Goal: Find specific page/section: Find specific page/section

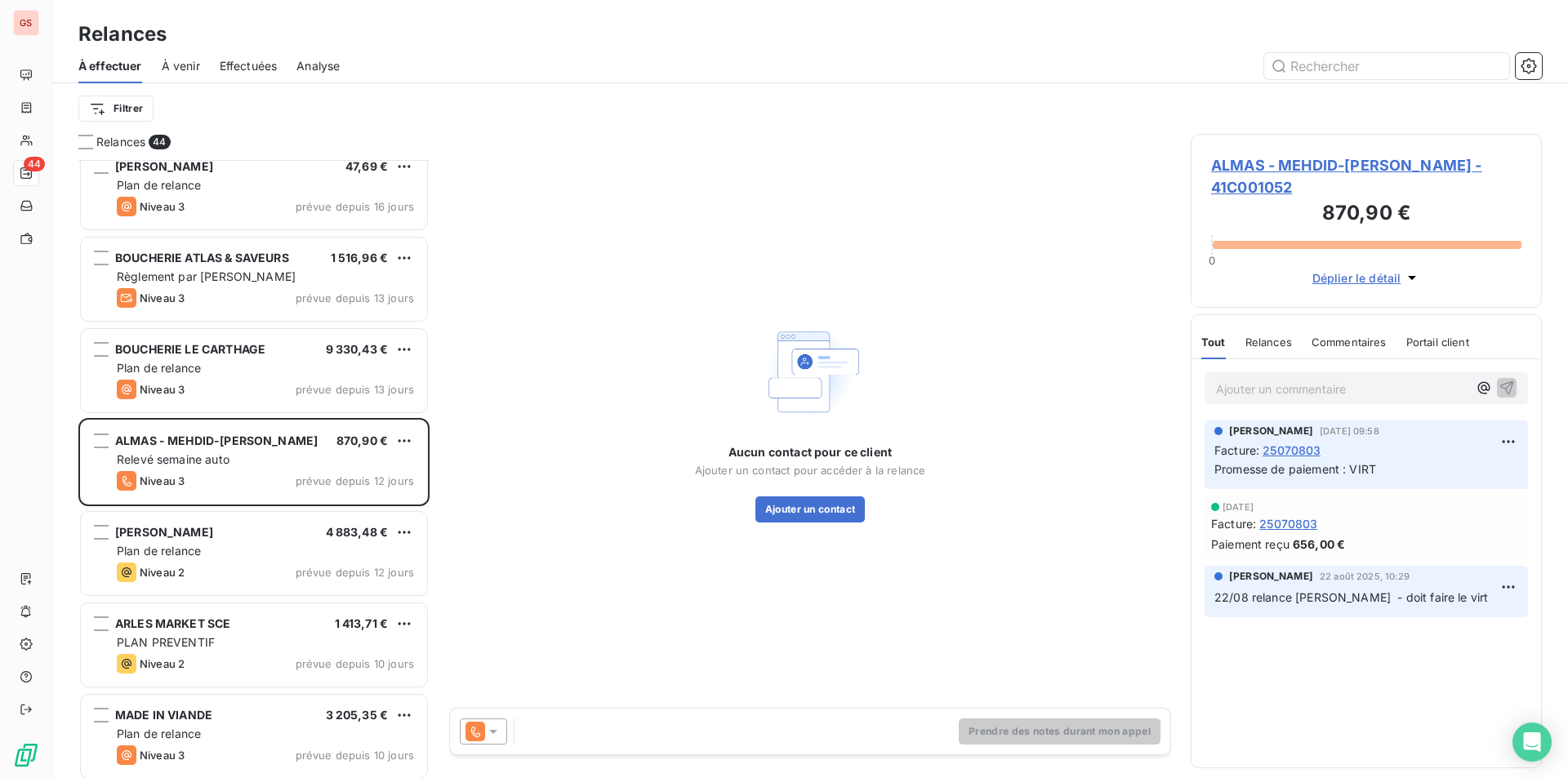
scroll to position [606, 339]
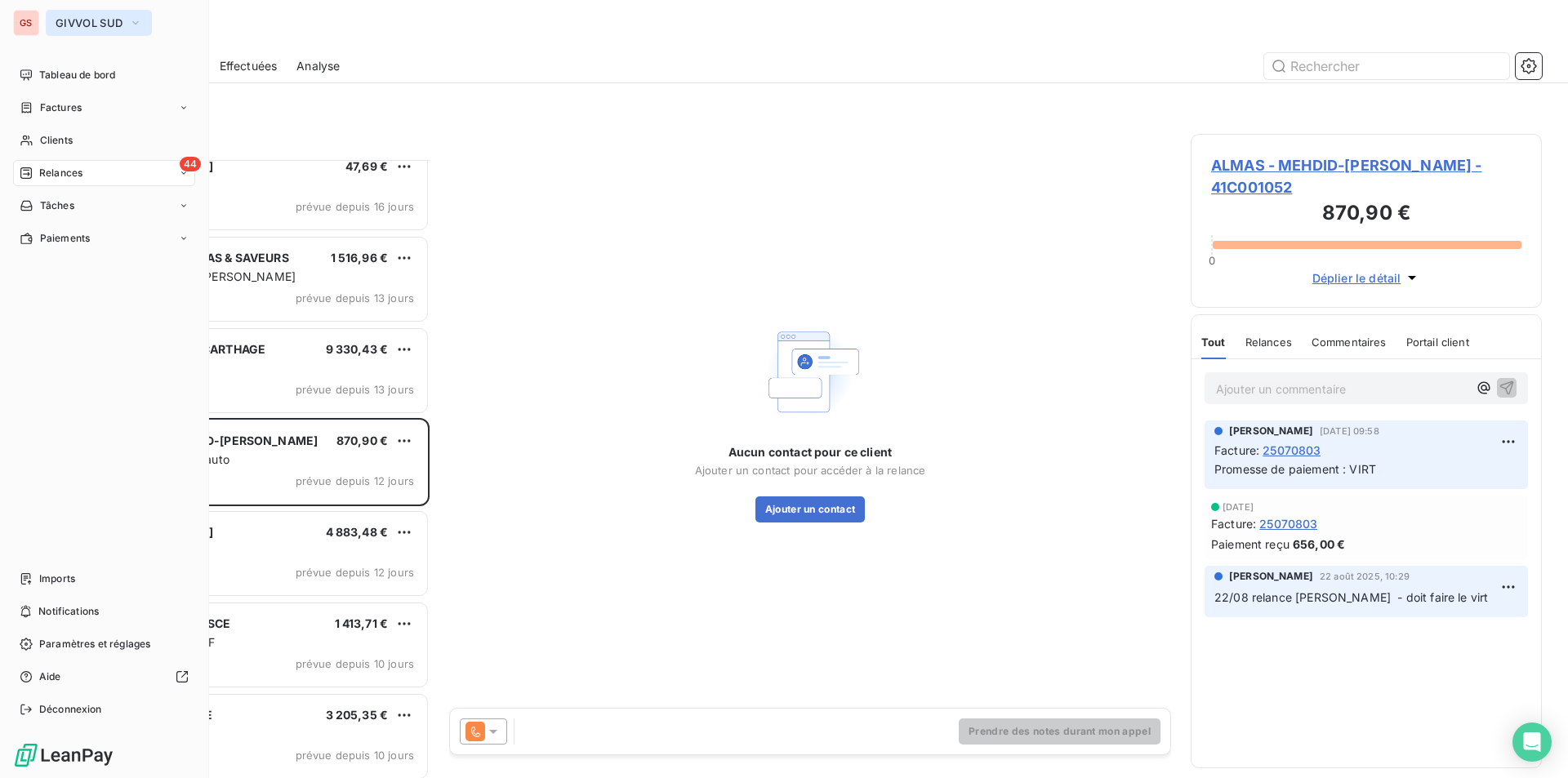
click at [58, 30] on button "GIVVOL SUD" at bounding box center [99, 23] width 106 height 26
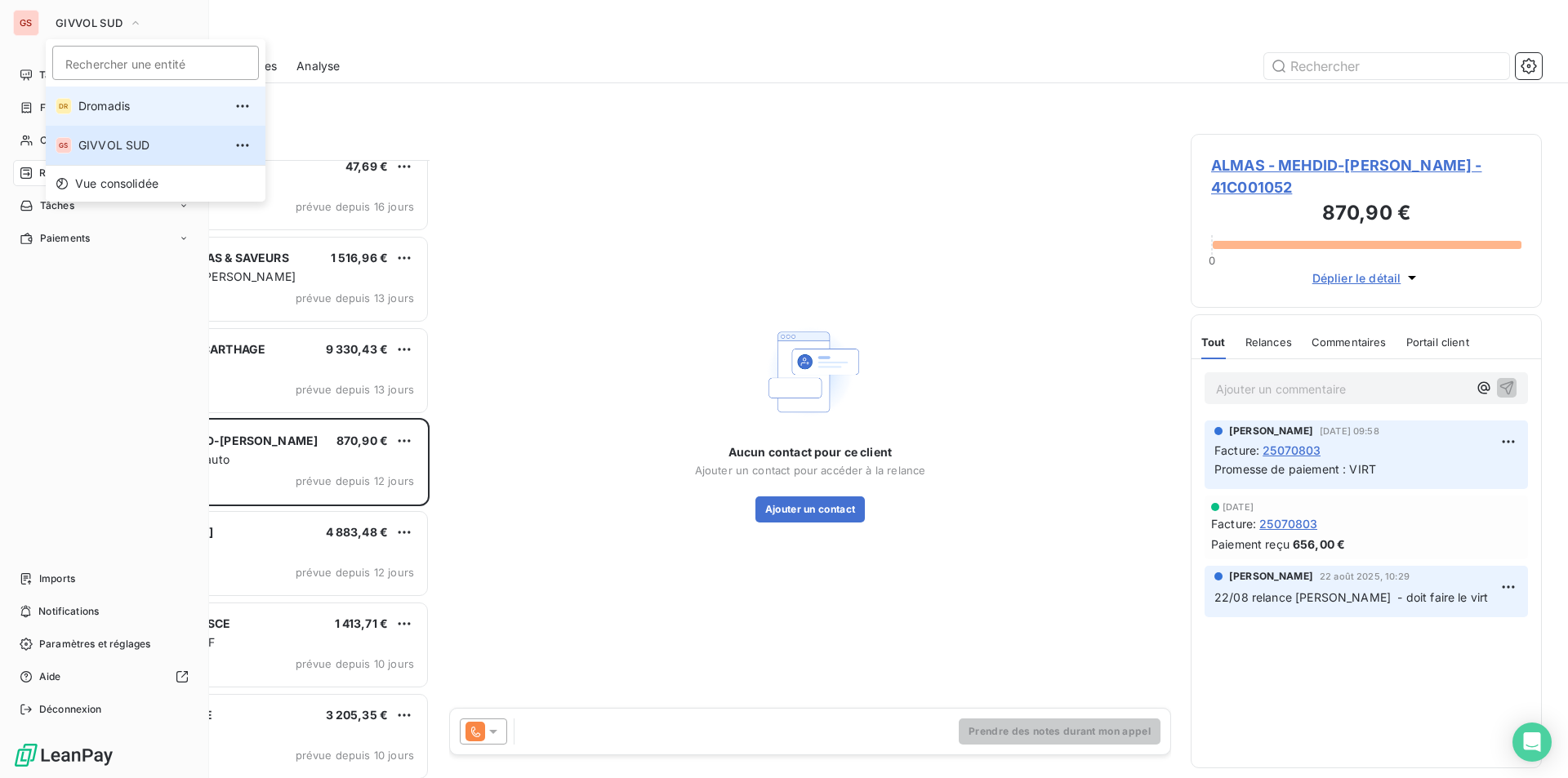
click at [107, 112] on span "Dromadis" at bounding box center [151, 106] width 144 height 16
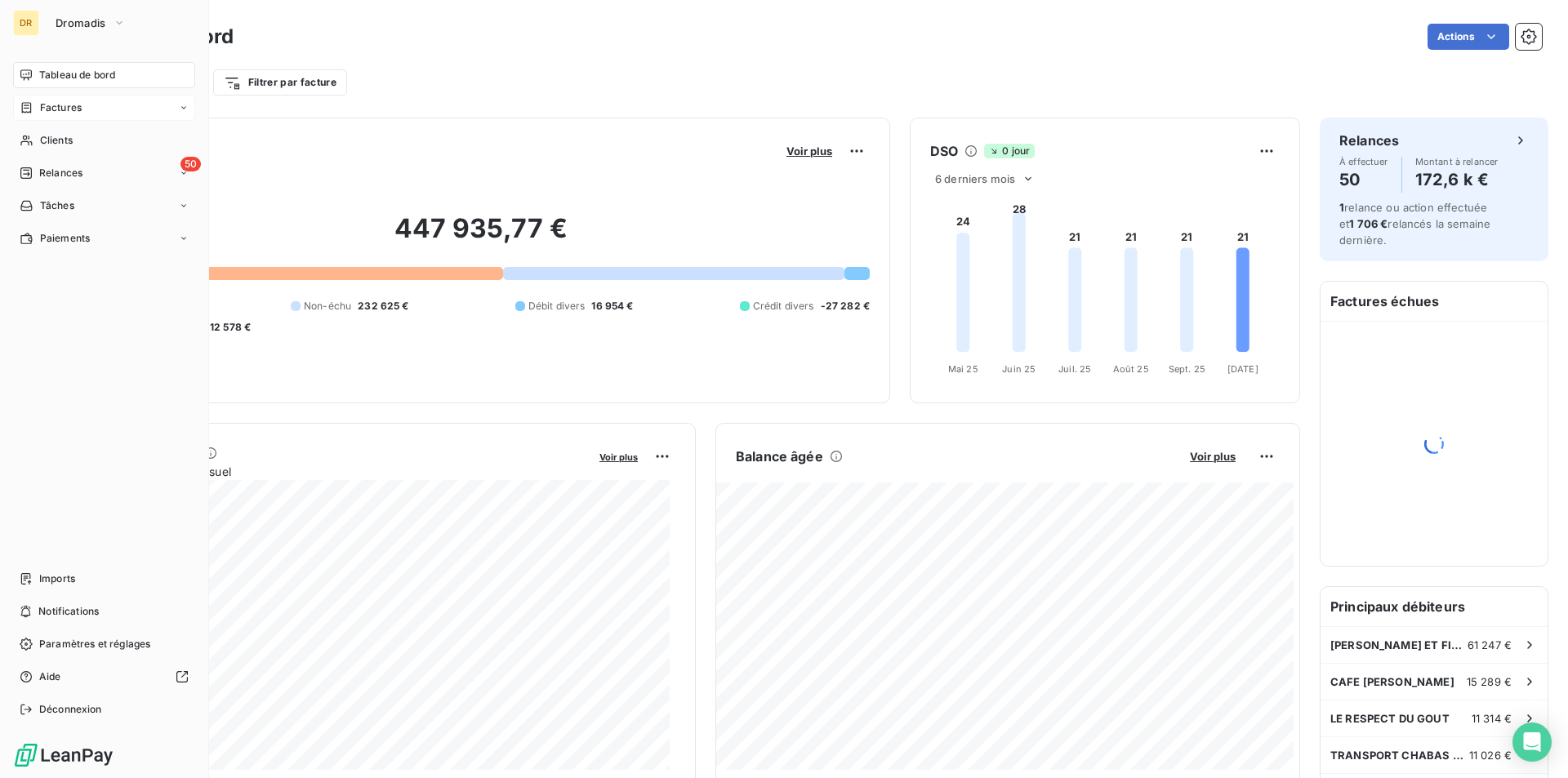
click at [52, 114] on span "Factures" at bounding box center [61, 108] width 42 height 15
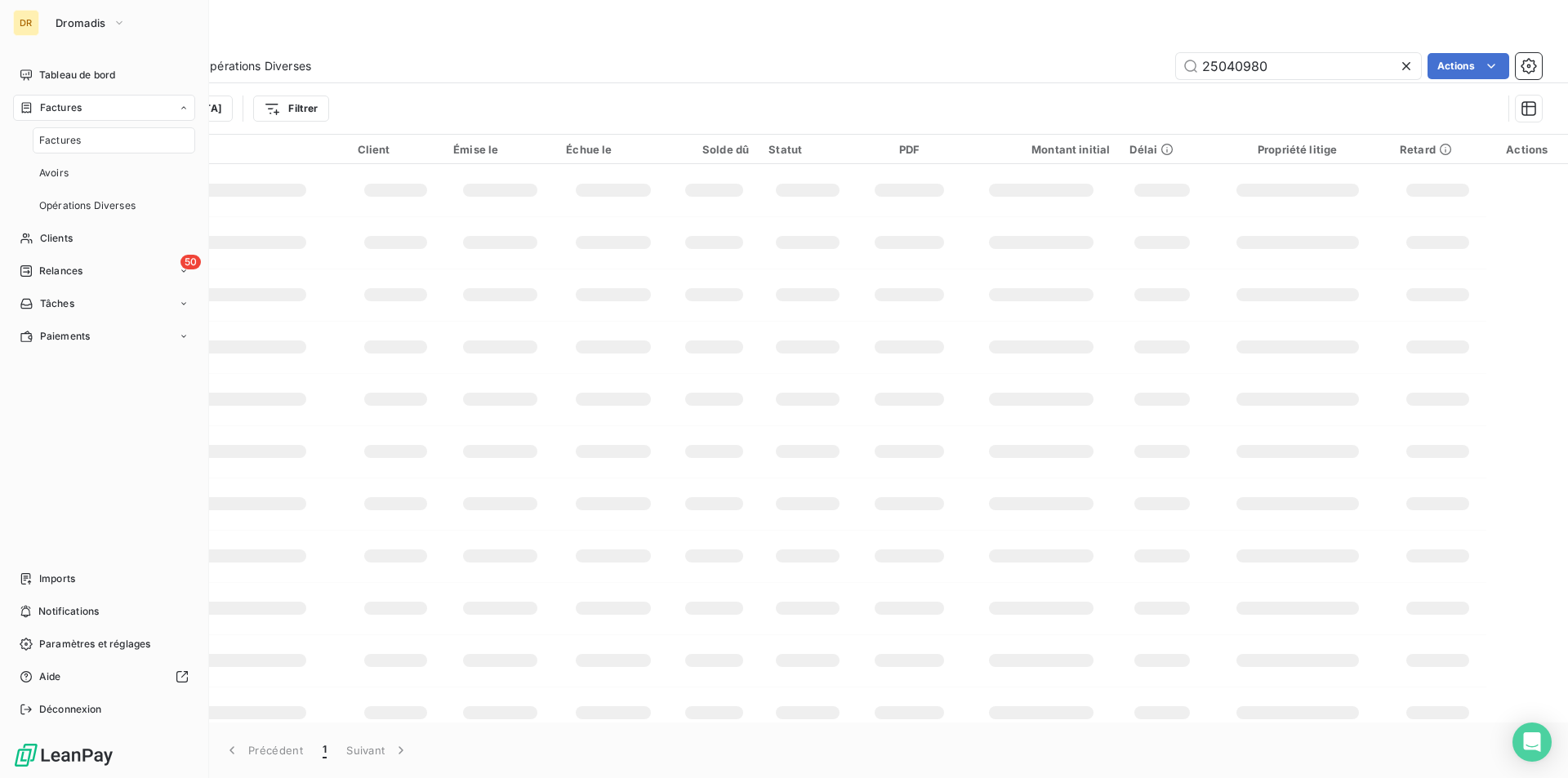
click at [58, 159] on nav "Factures Avoirs Opérations Diverses" at bounding box center [114, 173] width 163 height 91
click at [45, 241] on span "Clients" at bounding box center [57, 238] width 33 height 15
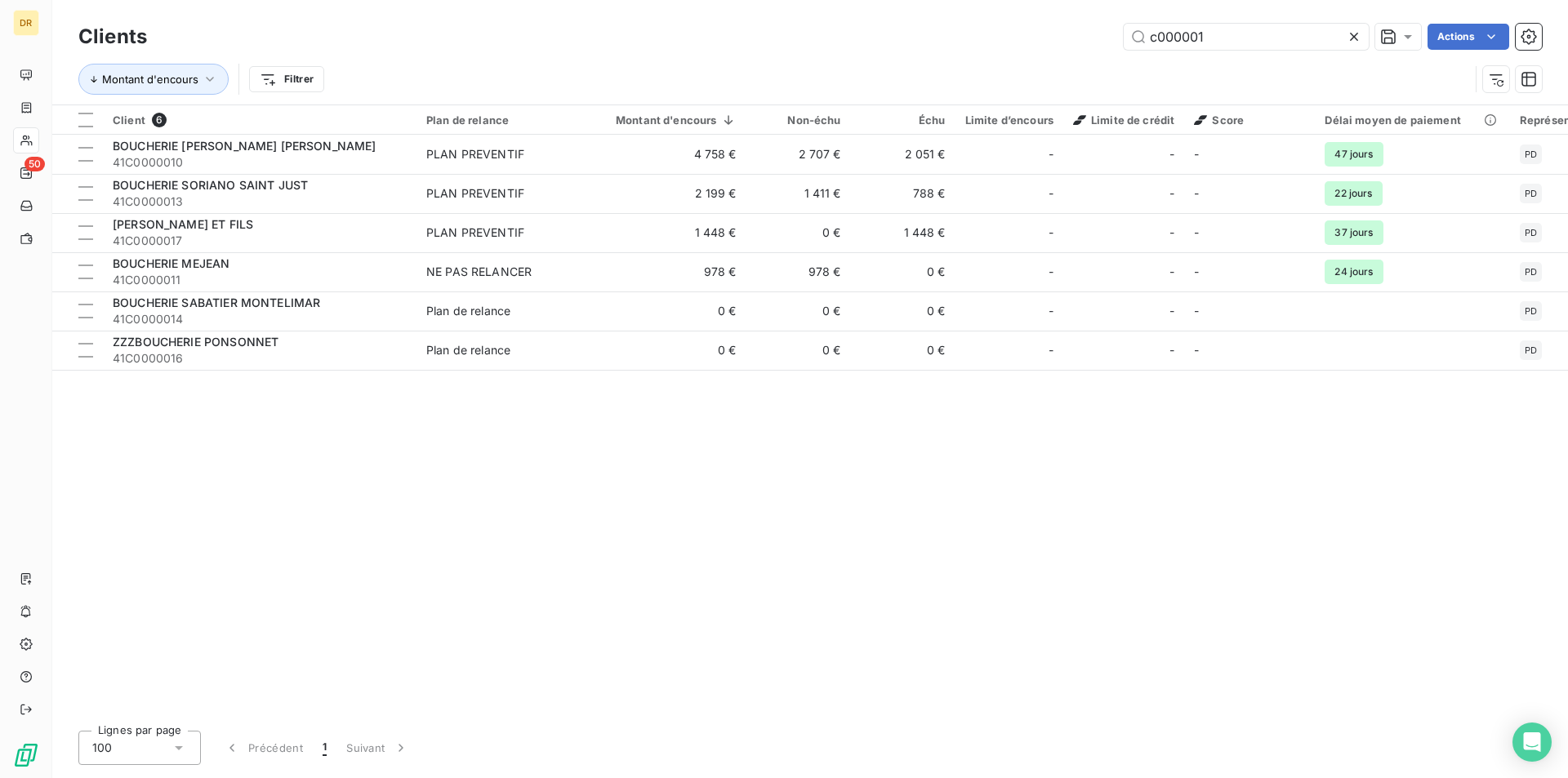
drag, startPoint x: 1248, startPoint y: 32, endPoint x: 977, endPoint y: 12, distance: 271.7
click at [1003, 16] on div "Clients c000001 Actions Montant d'encours Filtrer" at bounding box center [810, 52] width 1516 height 104
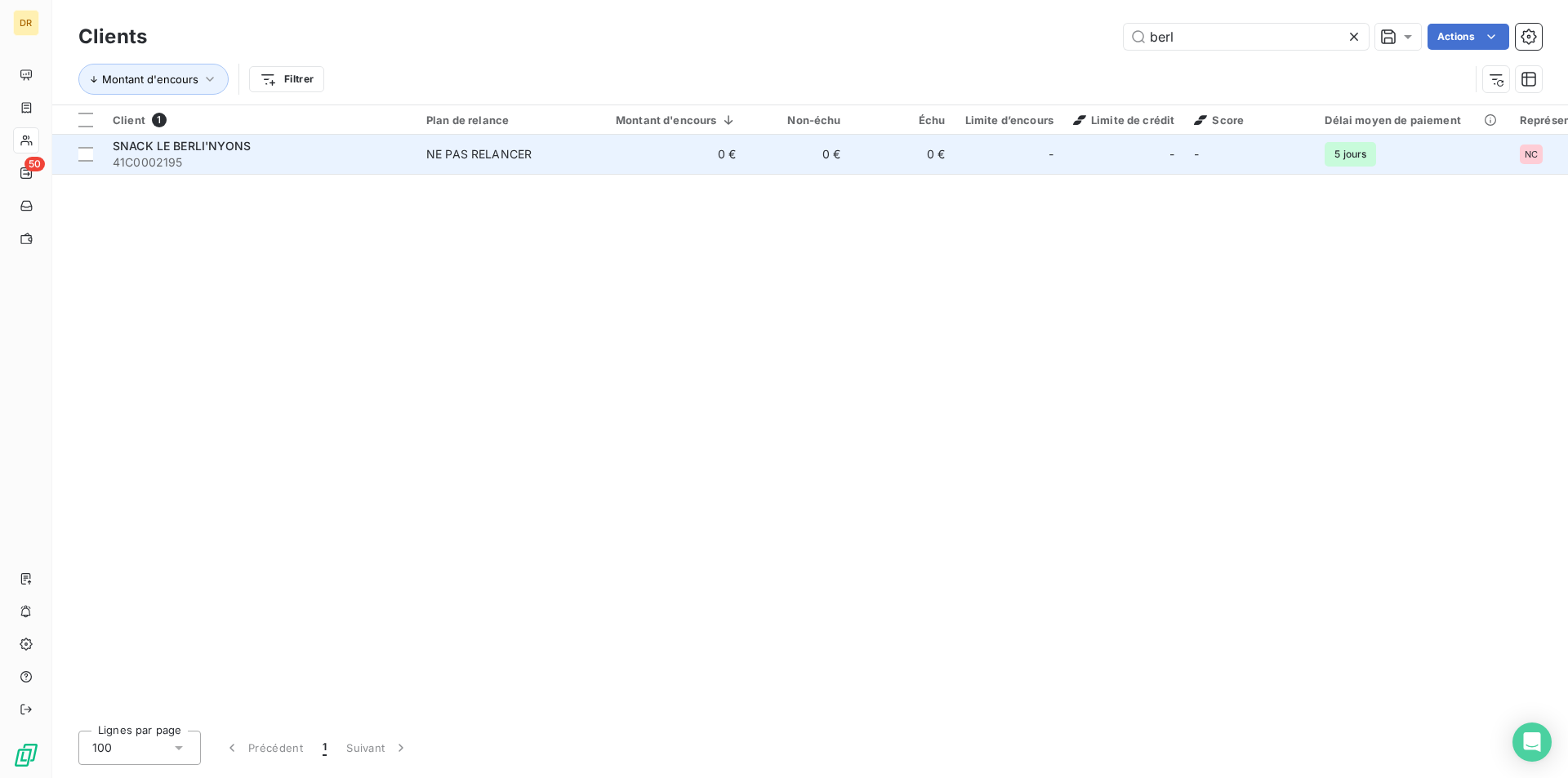
type input "berl"
click at [445, 156] on div "NE PAS RELANCER" at bounding box center [479, 154] width 105 height 16
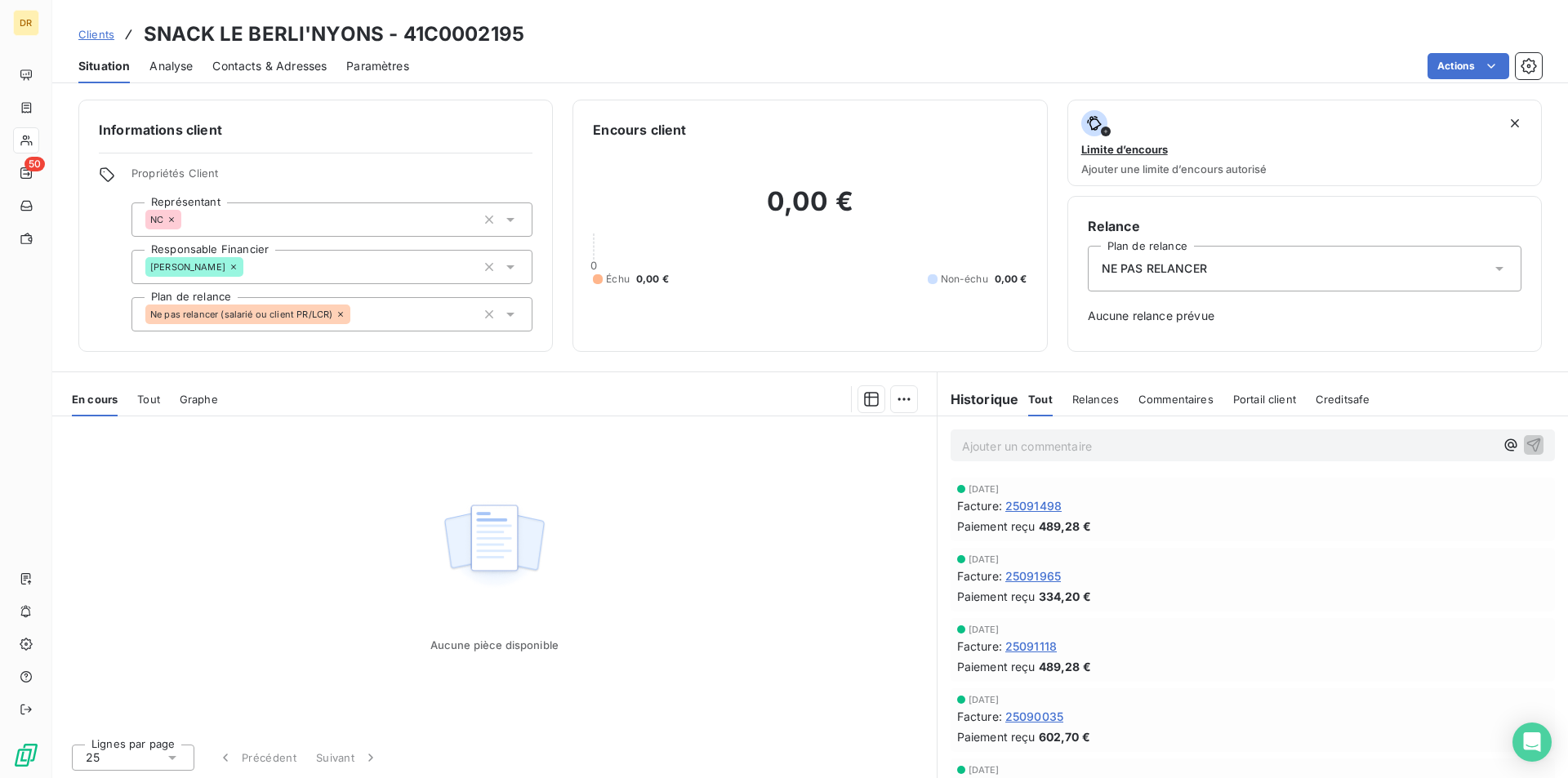
click at [1250, 397] on span "Portail client" at bounding box center [1265, 399] width 63 height 13
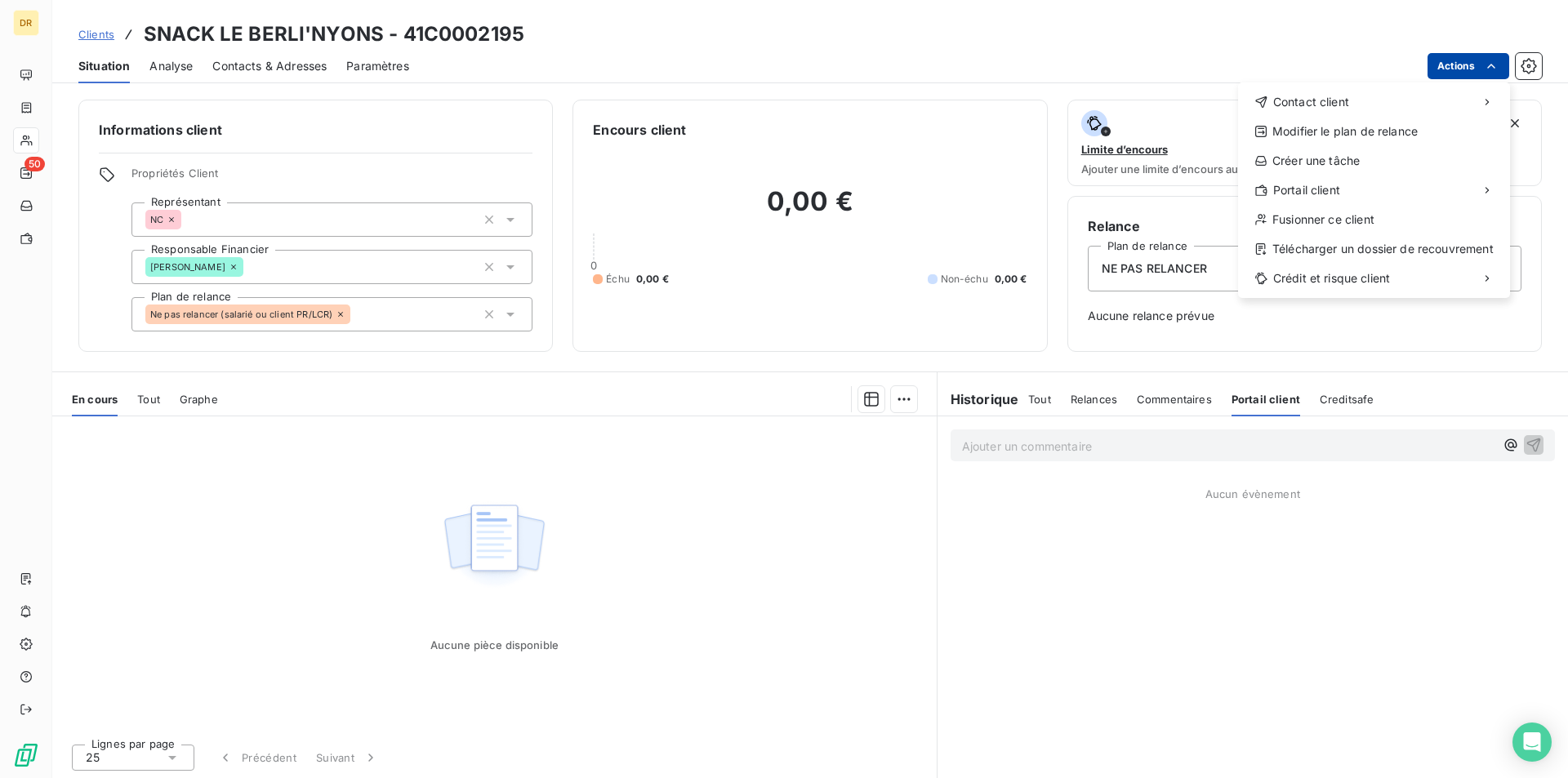
click at [1468, 62] on html "DR 50 Clients SNACK LE BERLI'NYONS - 41C0002195 Situation Analyse Contacts & Ad…" at bounding box center [784, 389] width 1568 height 778
click at [1106, 224] on div "Copier le lien vers le portail" at bounding box center [1135, 226] width 185 height 26
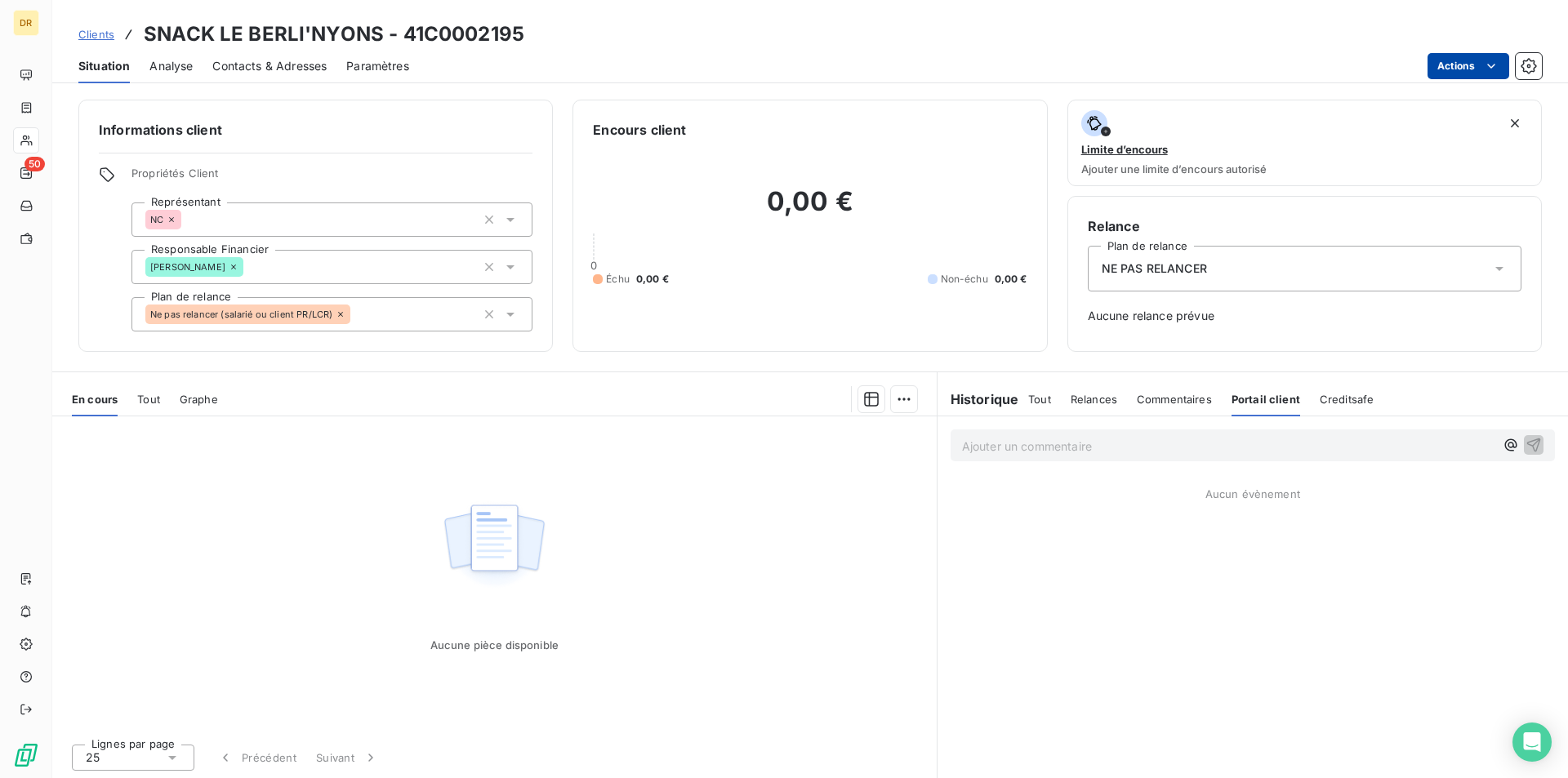
click at [1460, 73] on html "DR 50 Clients SNACK LE BERLI'NYONS - 41C0002195 Situation Analyse Contacts & Ad…" at bounding box center [784, 389] width 1568 height 778
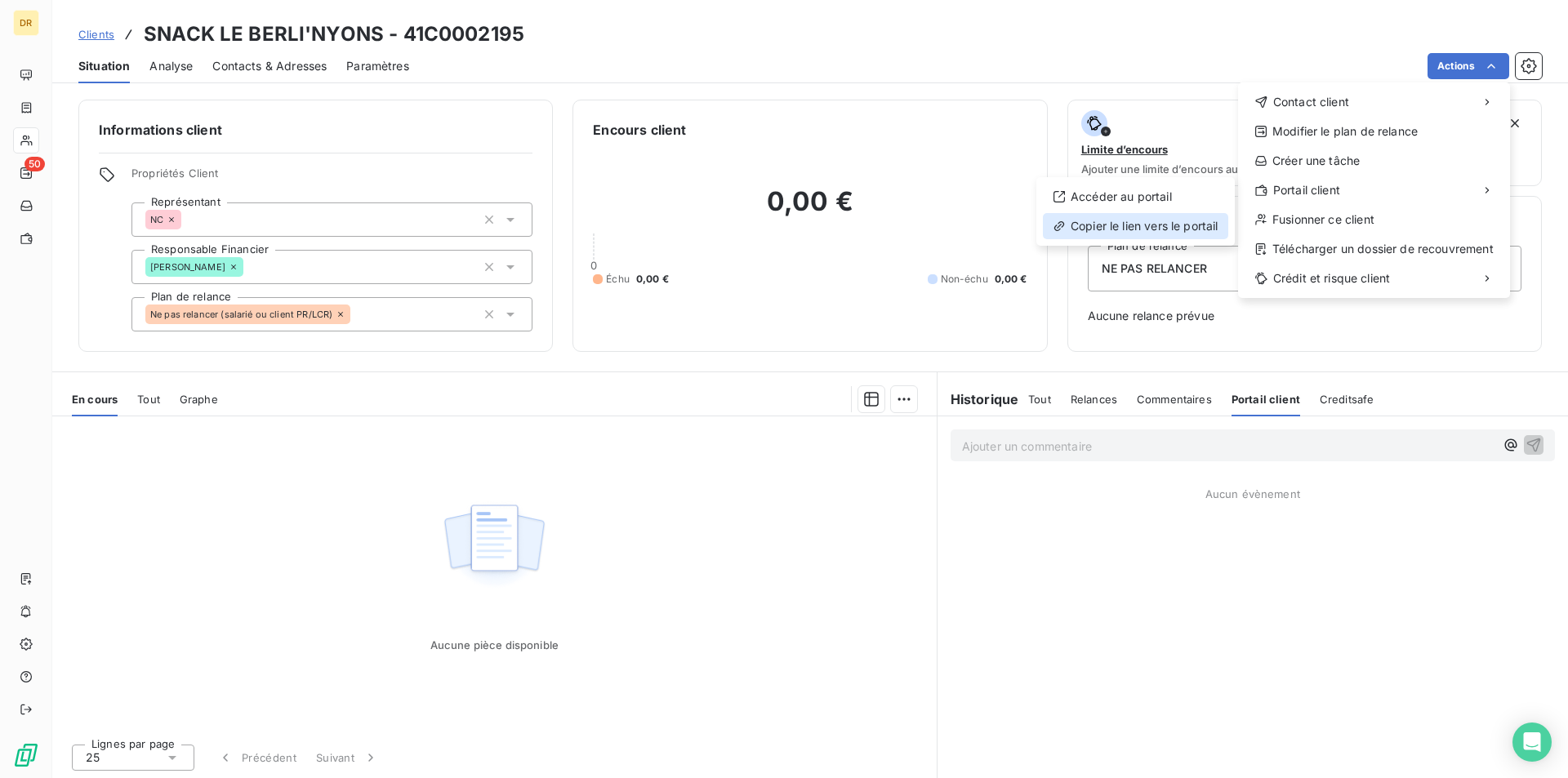
click at [1137, 224] on div "Copier le lien vers le portail" at bounding box center [1135, 226] width 185 height 26
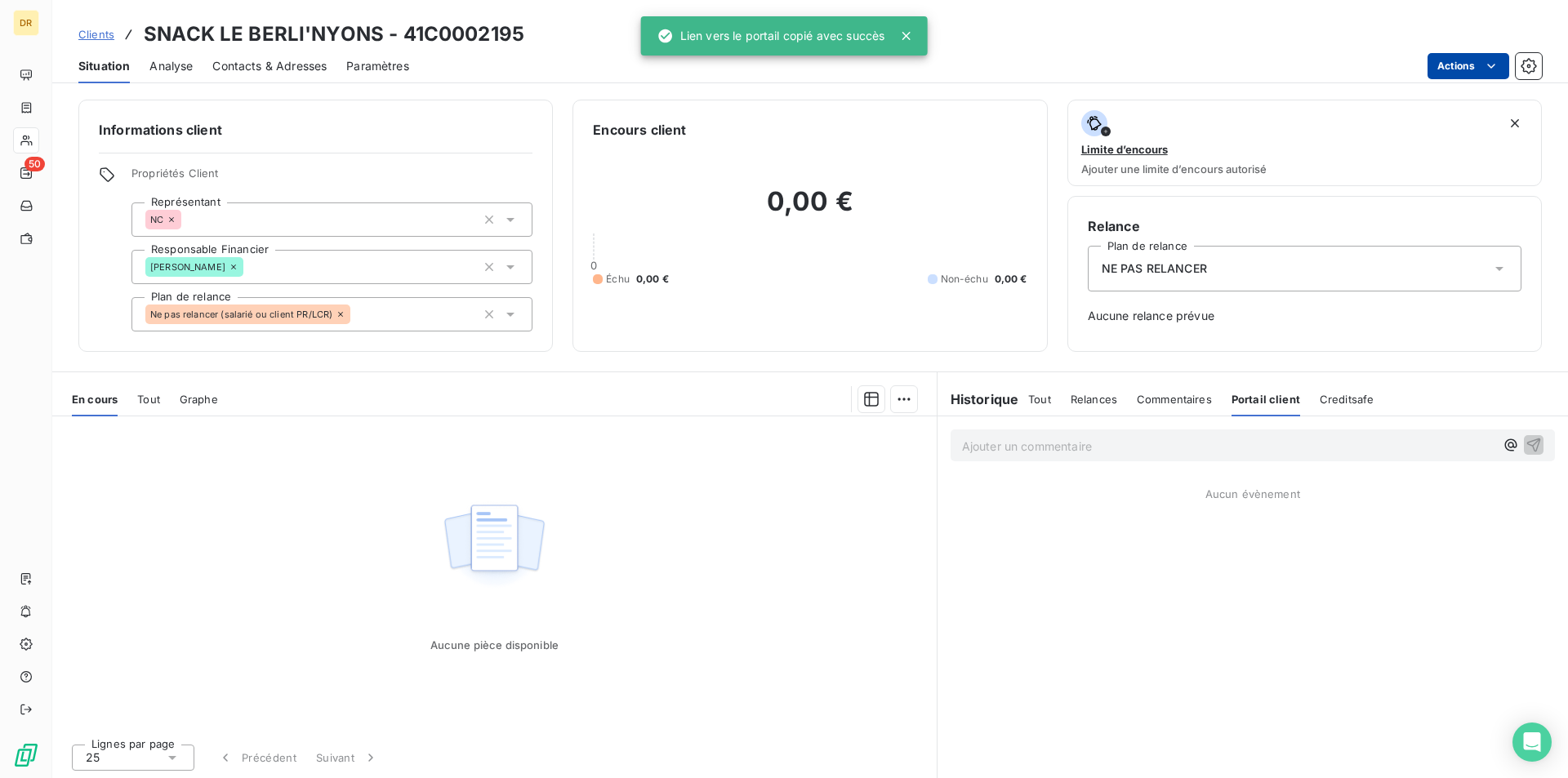
click at [1476, 66] on html "DR 50 Clients SNACK LE BERLI'NYONS - 41C0002195 Situation Analyse Contacts & Ad…" at bounding box center [784, 389] width 1568 height 778
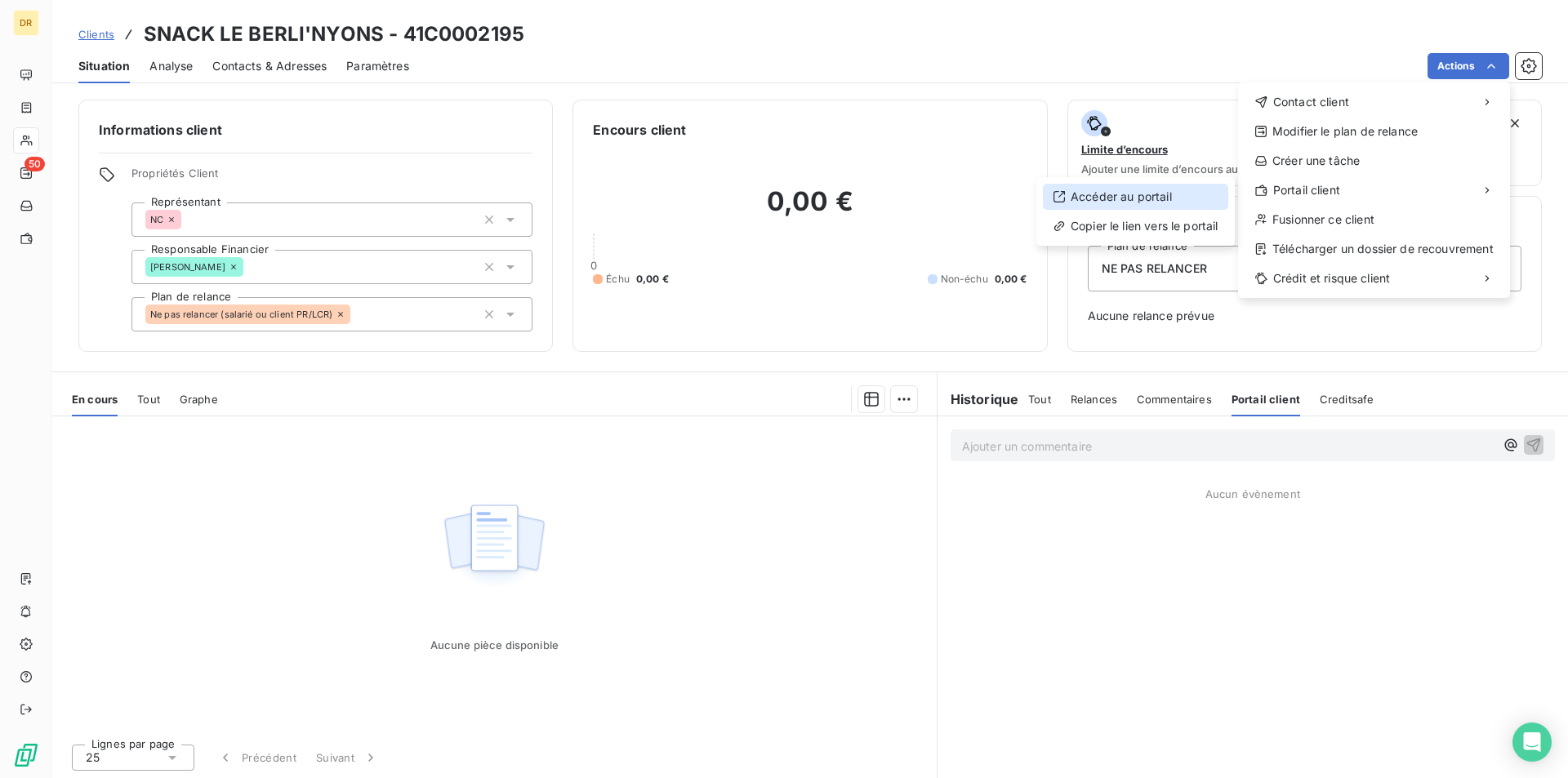
click at [1167, 200] on div "Accéder au portail" at bounding box center [1135, 196] width 185 height 26
